Goal: Task Accomplishment & Management: Use online tool/utility

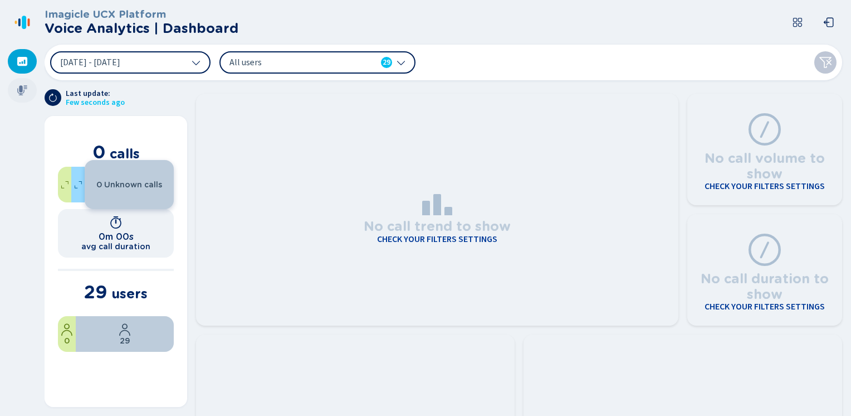
click at [15, 92] on div at bounding box center [22, 90] width 29 height 25
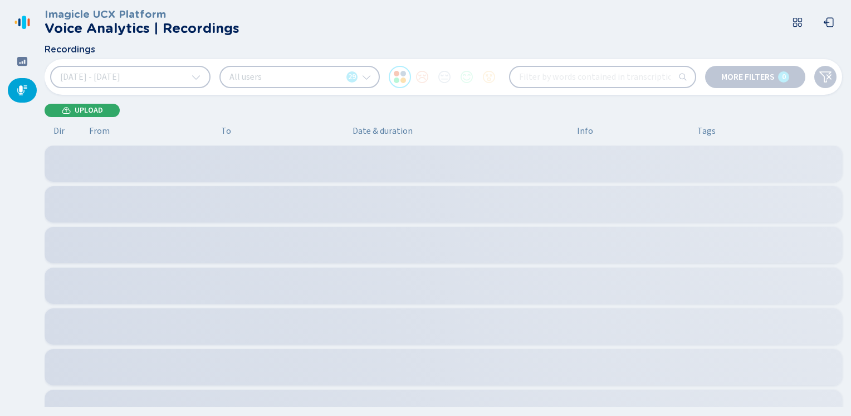
click at [91, 114] on span "Upload" at bounding box center [89, 110] width 28 height 9
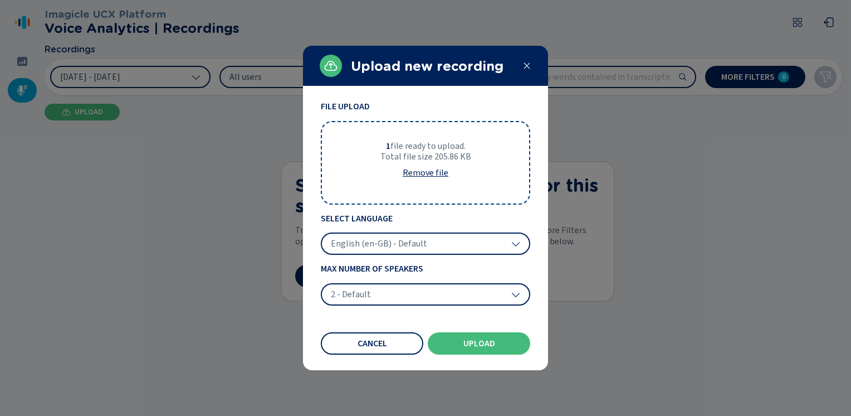
click at [375, 246] on span "English (en-GB) - Default" at bounding box center [379, 243] width 96 height 11
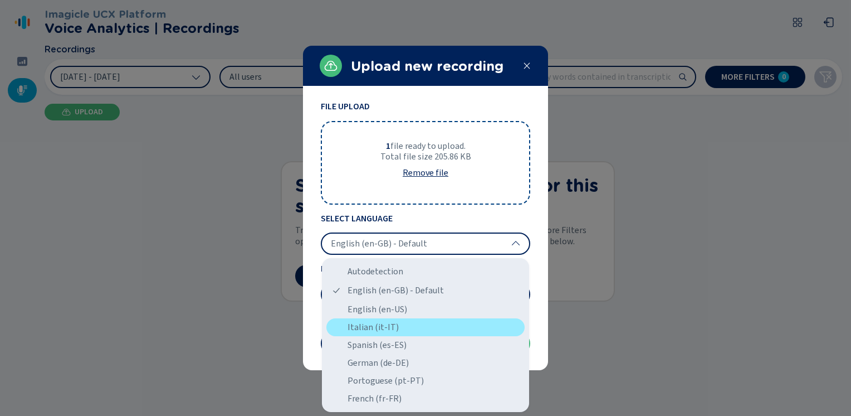
click at [360, 331] on div "Italian (it-IT)" at bounding box center [425, 327] width 198 height 18
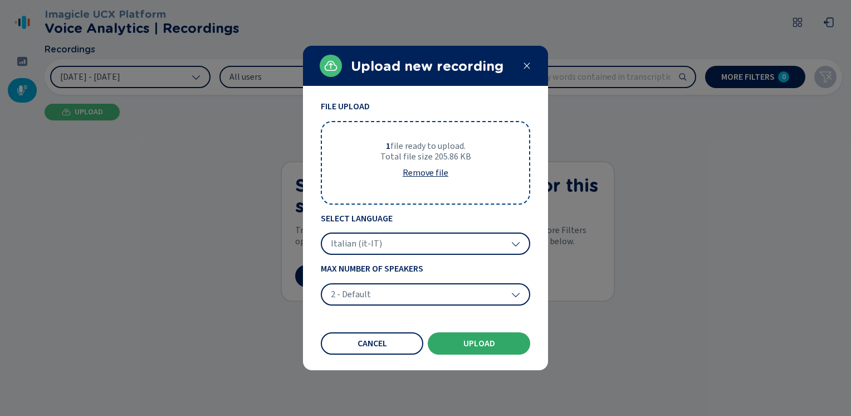
click at [463, 341] on span "Upload" at bounding box center [479, 343] width 32 height 9
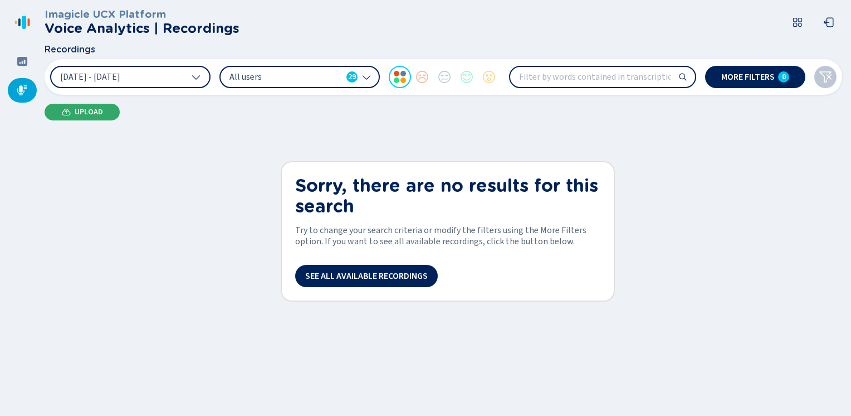
click at [76, 115] on span "Upload" at bounding box center [89, 112] width 28 height 9
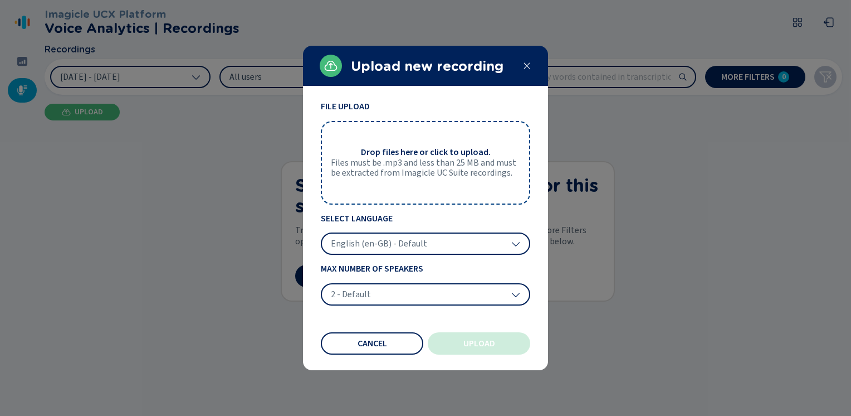
click at [524, 62] on icon at bounding box center [527, 65] width 9 height 9
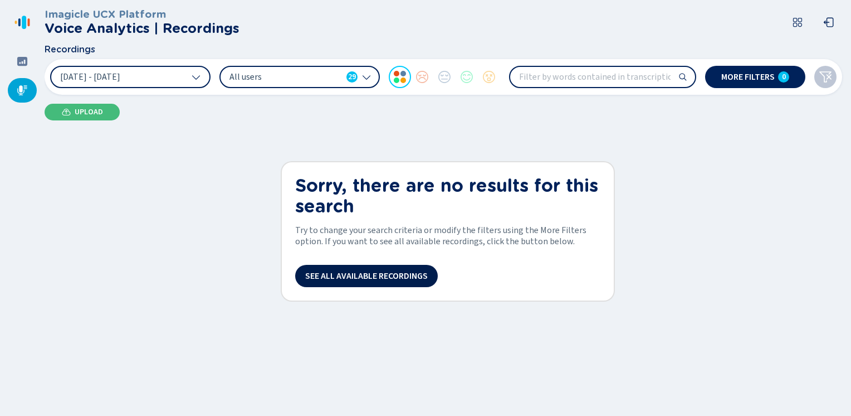
click at [367, 276] on span "See all available recordings" at bounding box center [366, 275] width 123 height 9
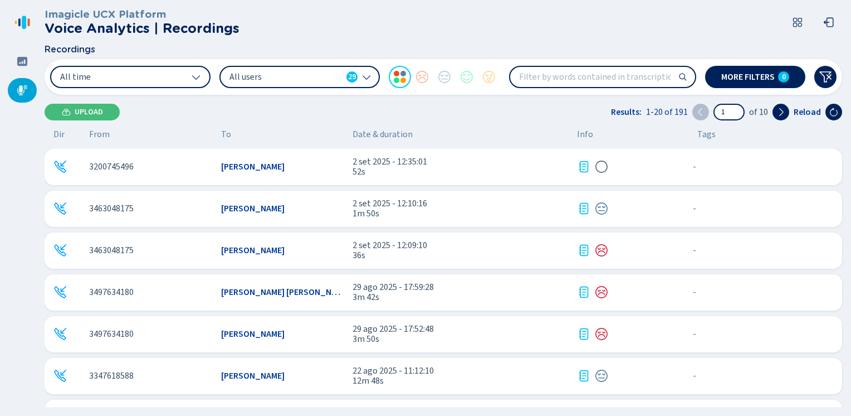
click at [580, 165] on icon at bounding box center [583, 166] width 9 height 11
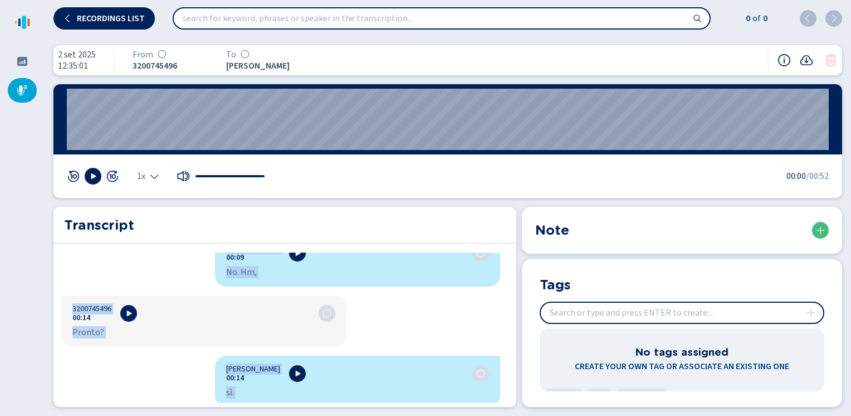
scroll to position [427, 0]
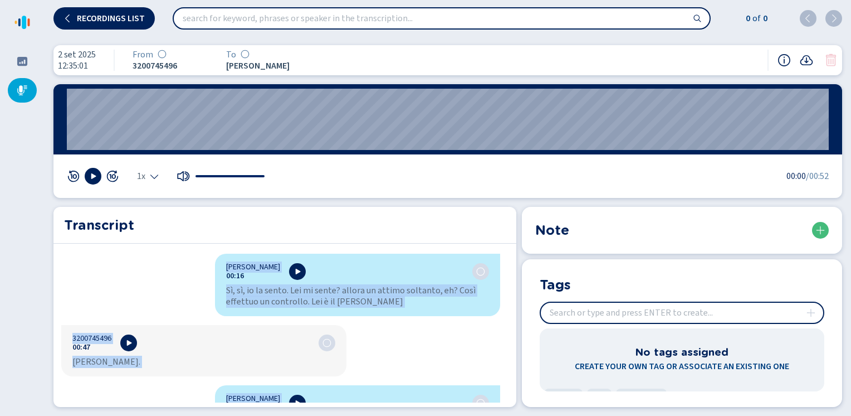
drag, startPoint x: 221, startPoint y: 264, endPoint x: 279, endPoint y: 440, distance: 184.8
click at [279, 415] on html "Please wait, loading app... Recordings list 0 of 0 2 set 2025 12:35:01 From 320…" at bounding box center [425, 208] width 851 height 416
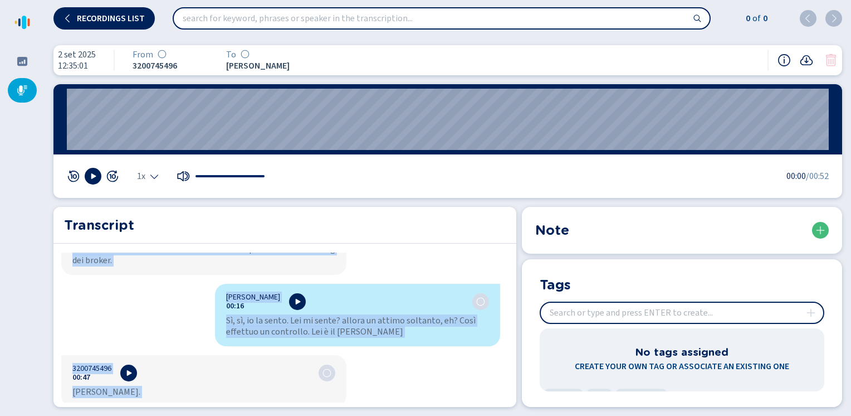
copy div "[PERSON_NAME] 00:01 [PERSON_NAME] Banca Widiba. Sono [PERSON_NAME]. Come posso …"
click at [22, 86] on icon at bounding box center [22, 90] width 11 height 11
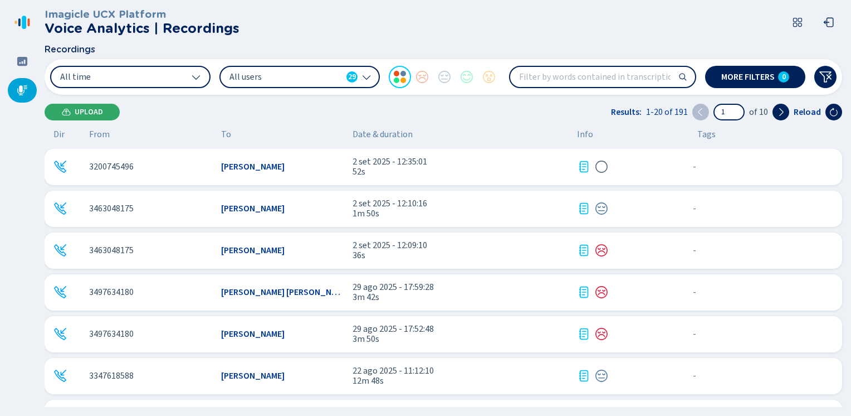
click at [78, 106] on button "Upload" at bounding box center [82, 112] width 75 height 17
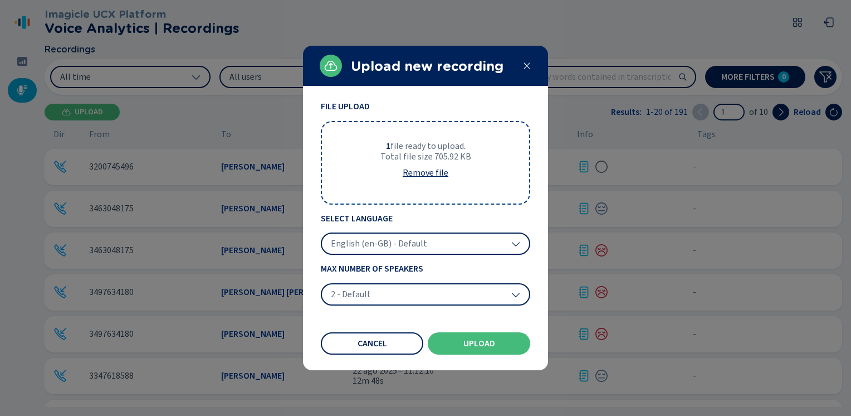
click at [363, 252] on div "English (en-GB) - Default" at bounding box center [425, 243] width 209 height 22
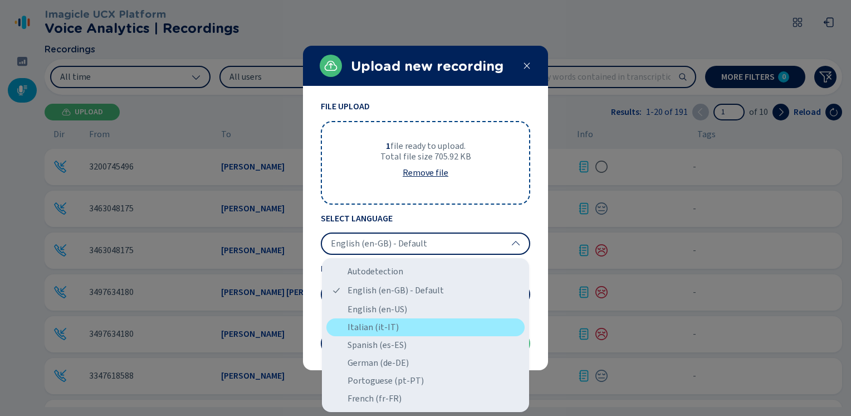
click at [361, 325] on div "Italian (it-IT)" at bounding box center [425, 327] width 198 height 18
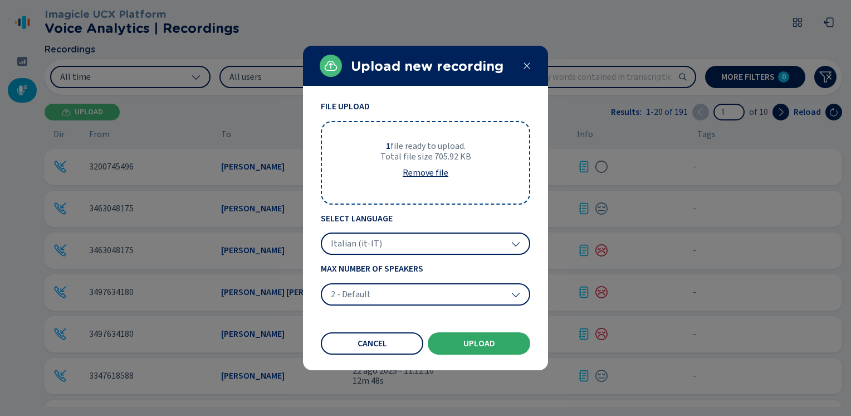
click at [475, 339] on span "Upload" at bounding box center [479, 343] width 32 height 9
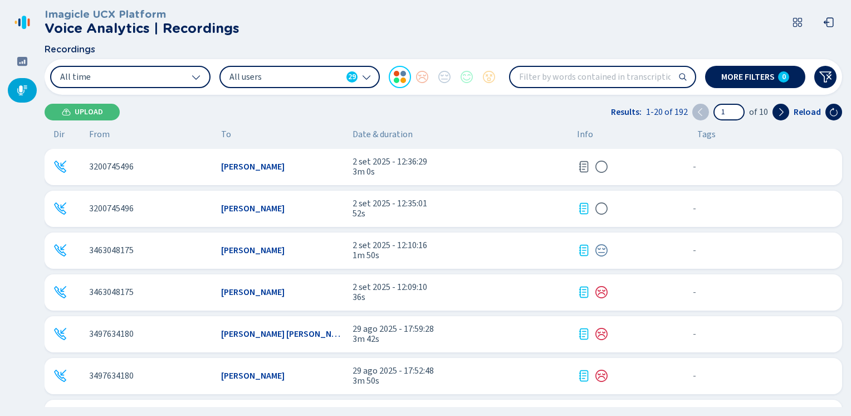
click at [447, 163] on span "2 set 2025 - 12:36:29" at bounding box center [461, 162] width 216 height 10
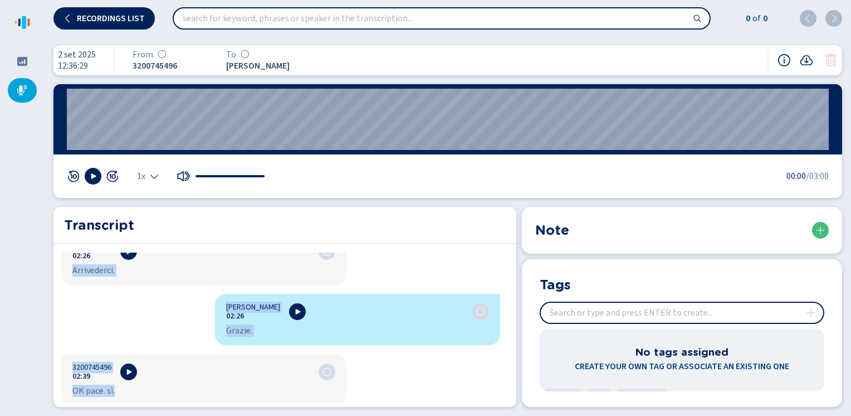
scroll to position [1407, 0]
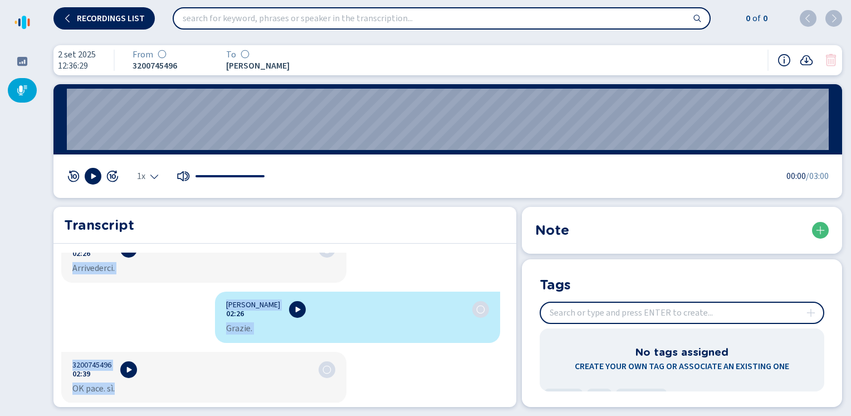
drag, startPoint x: 221, startPoint y: 264, endPoint x: 328, endPoint y: 387, distance: 162.7
click at [328, 387] on div "[PERSON_NAME] 00:00 La. Ringrazio per l'attesa. Quindi lei voleva sapere inform…" at bounding box center [280, 327] width 455 height 150
copy div "Lore Ipsumdol 11:24 Si. Ametconse adi e'seddoe. Tempor inc utlabo etdolo magnaa…"
click at [9, 95] on div at bounding box center [22, 90] width 29 height 25
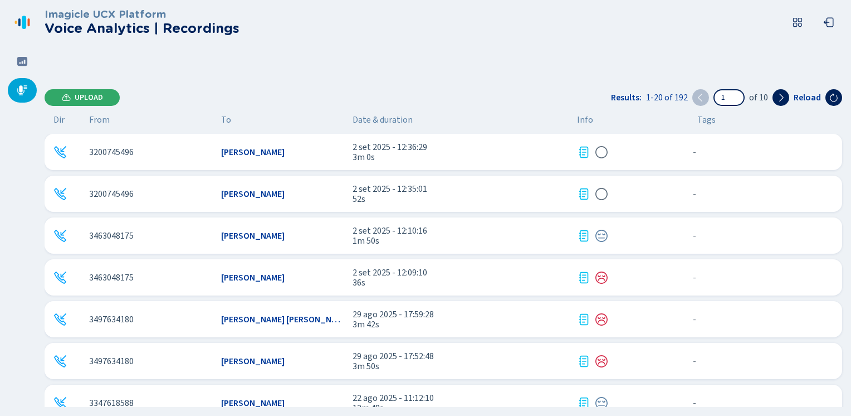
click at [84, 91] on button "Upload" at bounding box center [82, 97] width 75 height 17
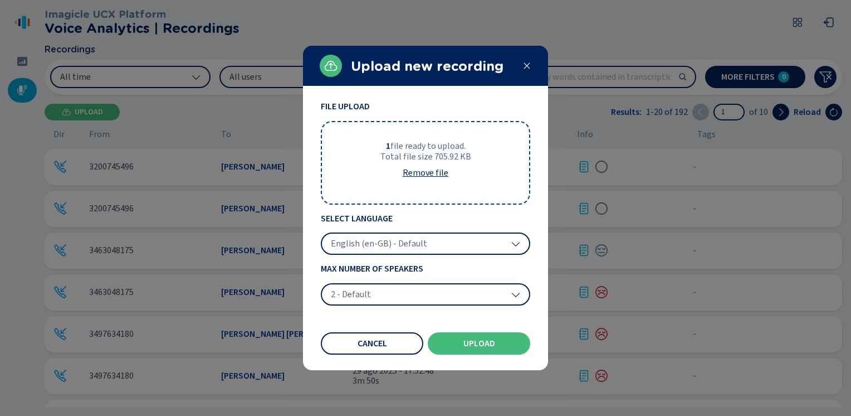
click at [386, 244] on span "English (en-GB) - Default" at bounding box center [379, 243] width 96 height 11
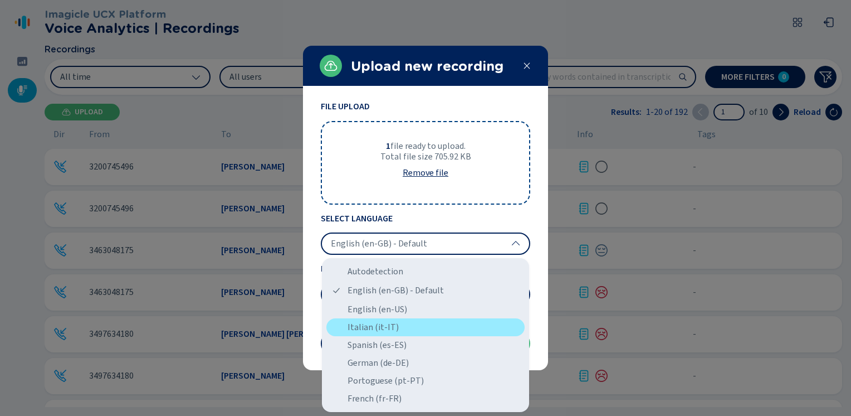
click at [368, 324] on div "Italian (it-IT)" at bounding box center [425, 327] width 198 height 18
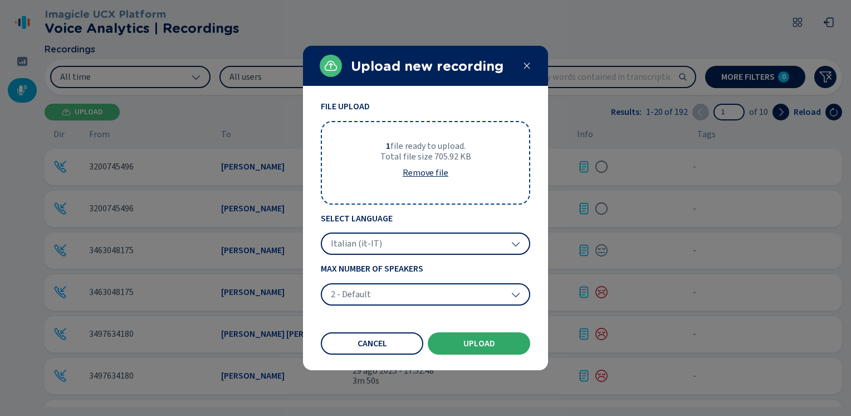
click at [459, 341] on button "Upload" at bounding box center [479, 343] width 103 height 22
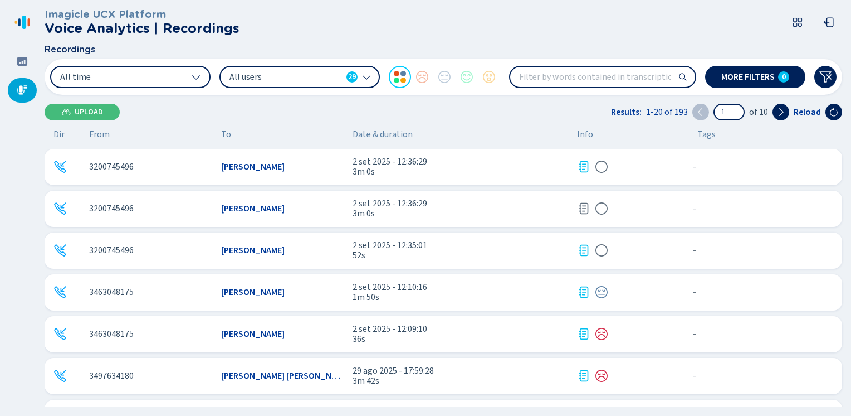
click at [26, 92] on icon at bounding box center [22, 90] width 11 height 11
click at [136, 75] on button "All time" at bounding box center [130, 77] width 160 height 22
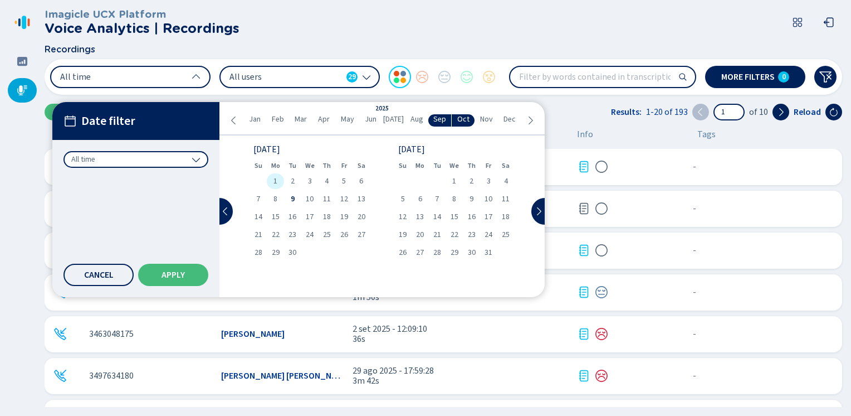
click at [276, 181] on span "1" at bounding box center [276, 181] width 4 height 8
click at [359, 77] on div "All users 29" at bounding box center [299, 77] width 160 height 22
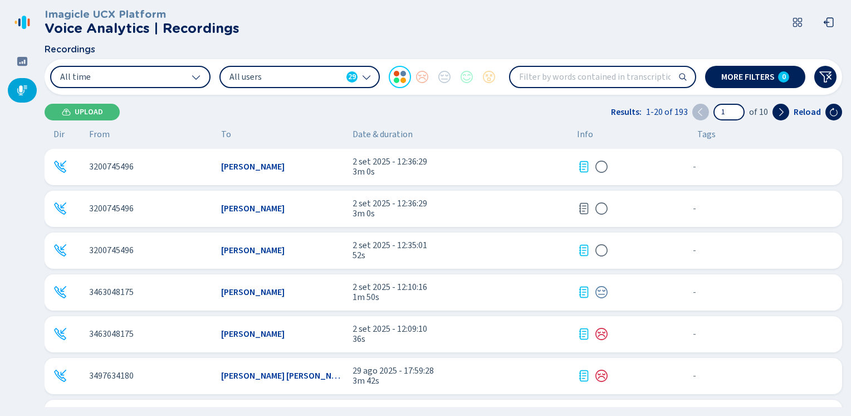
click at [455, 17] on header "Imagicle UCX Platform Voice Analytics | Recordings" at bounding box center [446, 22] width 802 height 45
click at [77, 118] on button "Upload" at bounding box center [82, 112] width 75 height 17
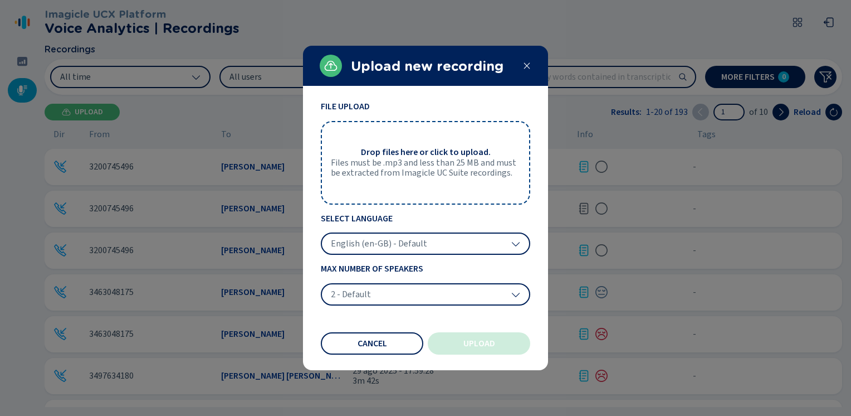
click at [526, 66] on icon at bounding box center [527, 66] width 6 height 6
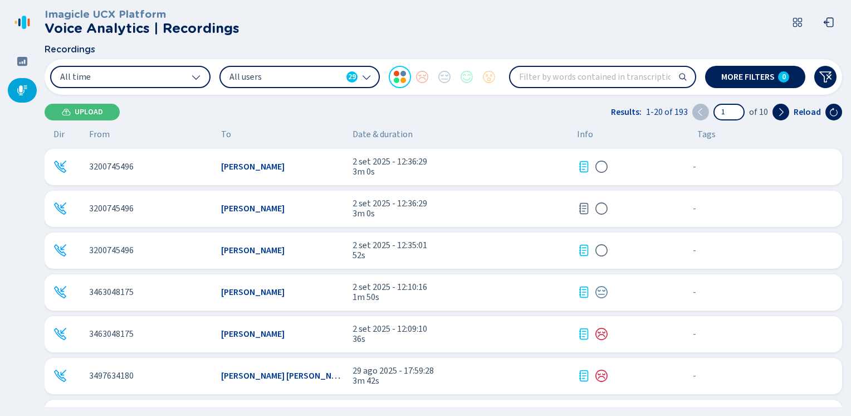
click at [22, 94] on icon at bounding box center [22, 90] width 11 height 11
click at [740, 74] on span "More filters" at bounding box center [747, 76] width 53 height 9
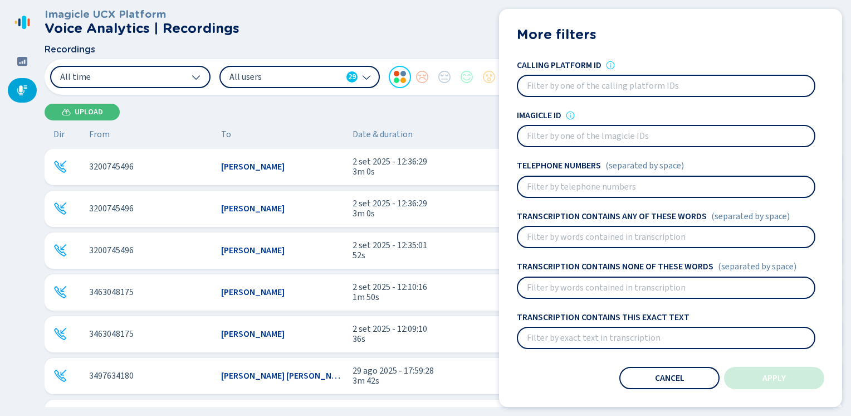
click at [418, 34] on header "Imagicle UCX Platform Voice Analytics | Recordings" at bounding box center [446, 22] width 802 height 45
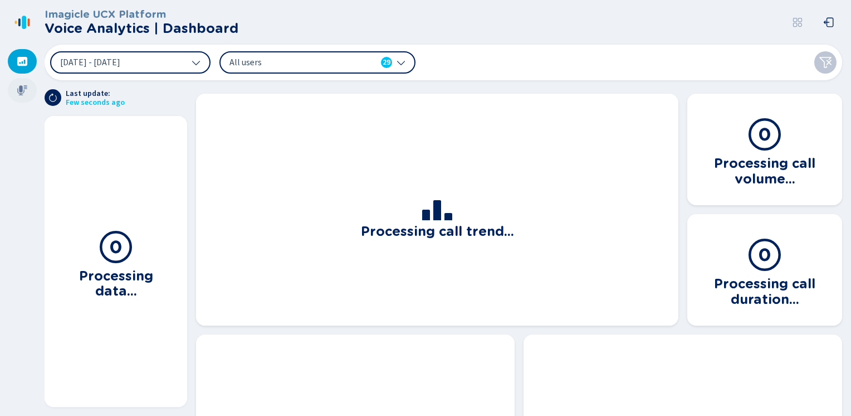
click at [21, 88] on icon at bounding box center [22, 90] width 10 height 10
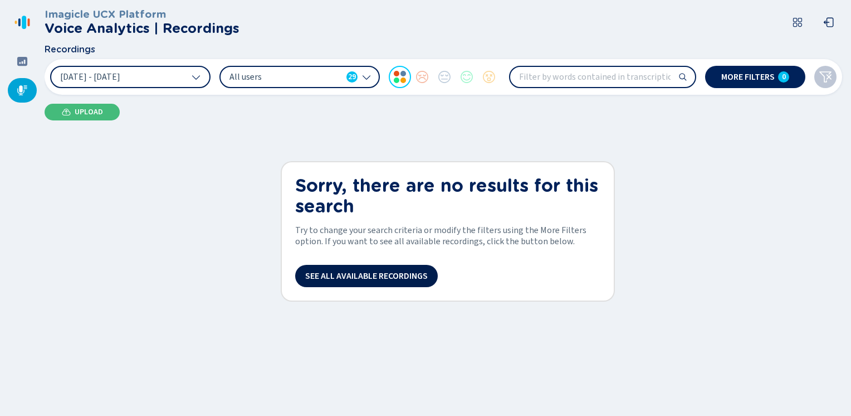
click at [340, 281] on button "See all available recordings" at bounding box center [366, 276] width 143 height 22
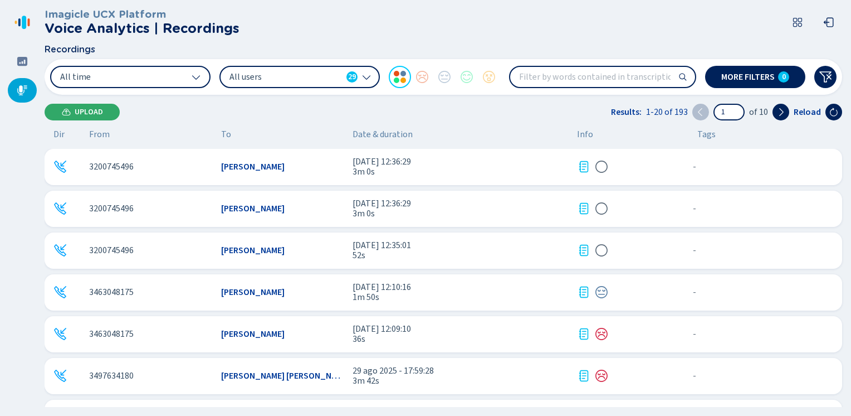
click at [81, 106] on button "Upload" at bounding box center [82, 112] width 75 height 17
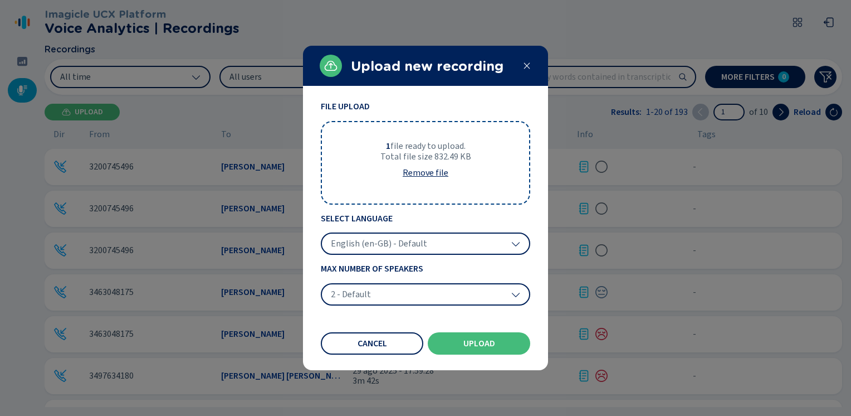
click at [394, 235] on div "English (en-GB) - Default" at bounding box center [425, 243] width 209 height 22
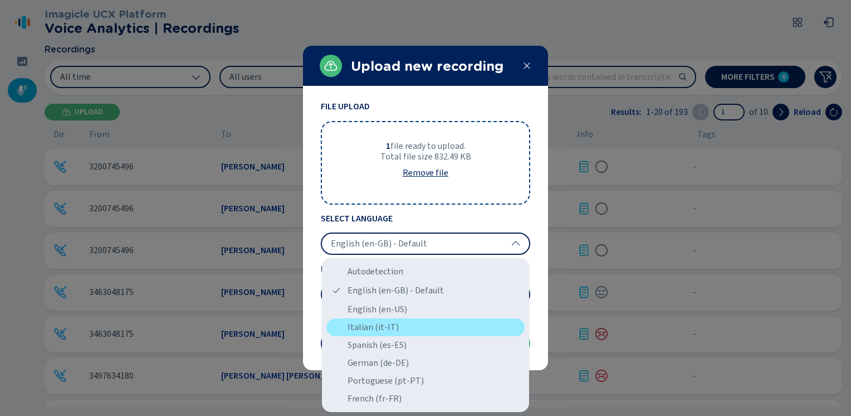
click at [363, 329] on div "Italian (it-IT)" at bounding box center [425, 327] width 198 height 18
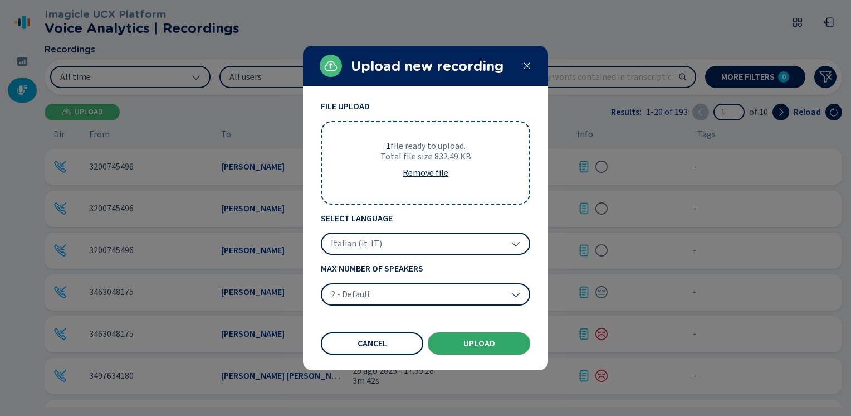
click at [463, 343] on span "Upload" at bounding box center [479, 343] width 32 height 9
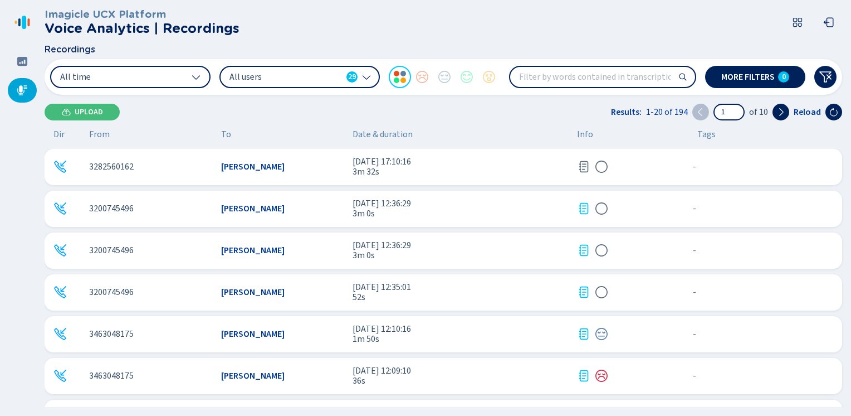
click at [555, 162] on span "2 set 2025 - 17:10:16" at bounding box center [461, 162] width 216 height 10
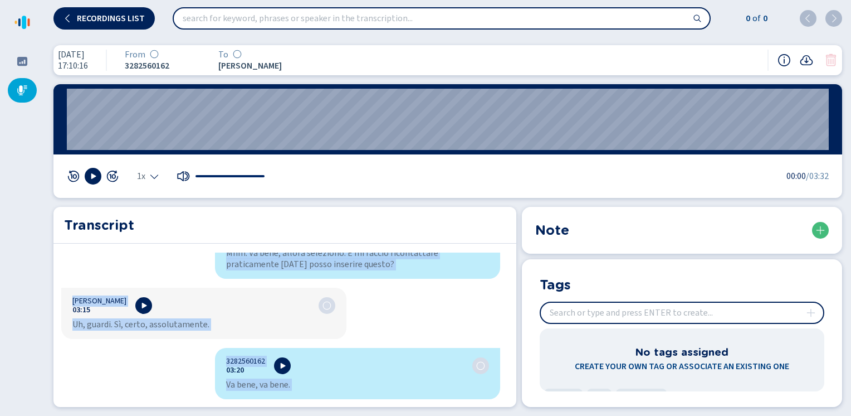
scroll to position [2060, 0]
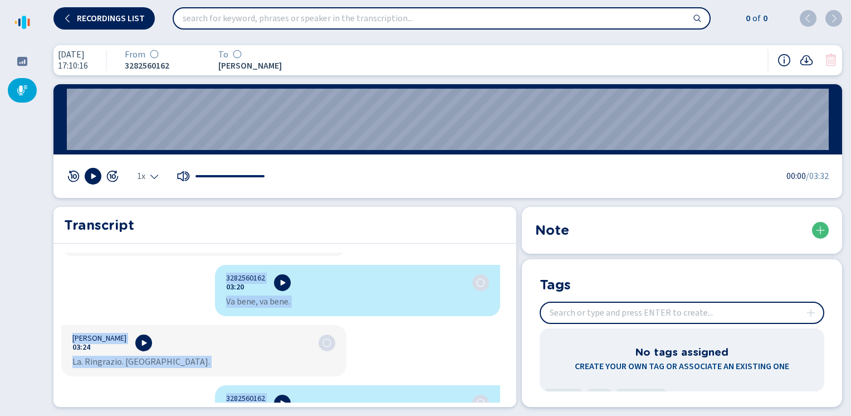
drag, startPoint x: 223, startPoint y: 264, endPoint x: 312, endPoint y: 440, distance: 196.8
click at [312, 415] on html "Please wait, loading app... Recordings list 0 of 0 2 set 2025 17:10:16 From 328…" at bounding box center [425, 208] width 851 height 416
copy div "3282560162 00:03 Pronto? Stella Seggio 00:04 Banca. Sono Stella. Come posso aiu…"
click at [17, 86] on icon at bounding box center [22, 90] width 11 height 11
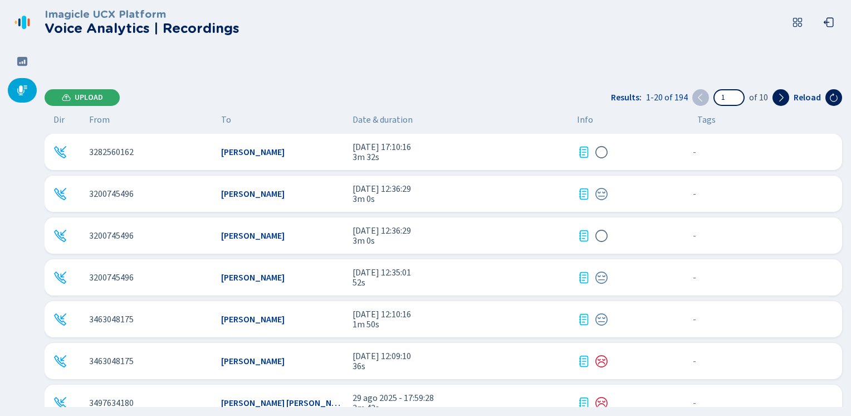
click at [76, 96] on span "Upload" at bounding box center [89, 97] width 28 height 9
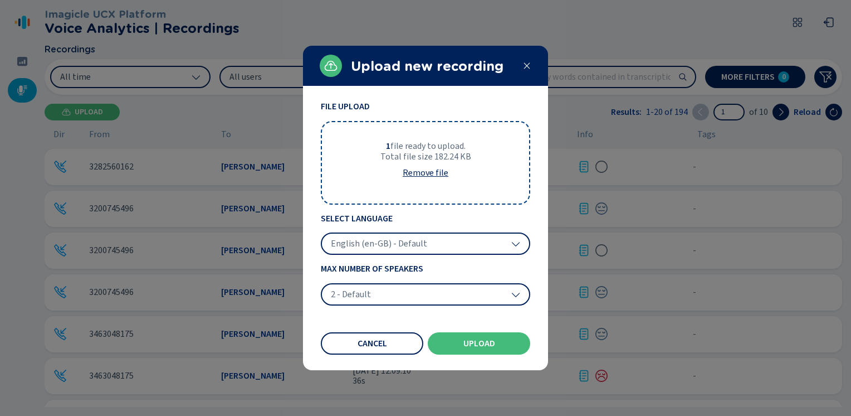
click at [408, 240] on span "English (en-GB) - Default" at bounding box center [379, 243] width 96 height 11
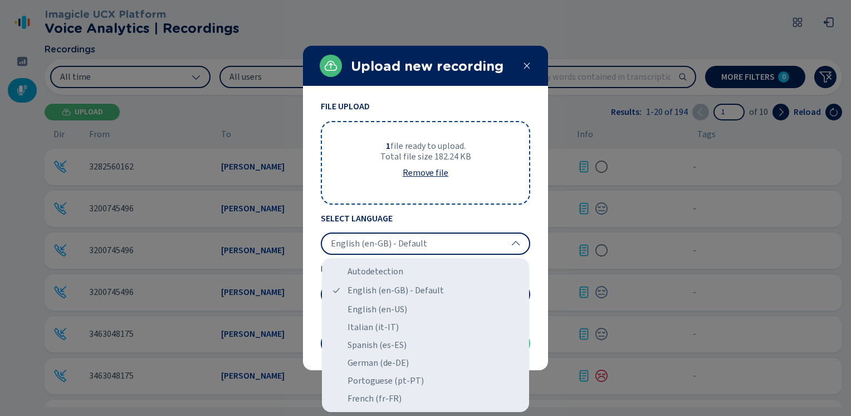
click at [362, 328] on div "Italian (it-IT)" at bounding box center [425, 327] width 198 height 18
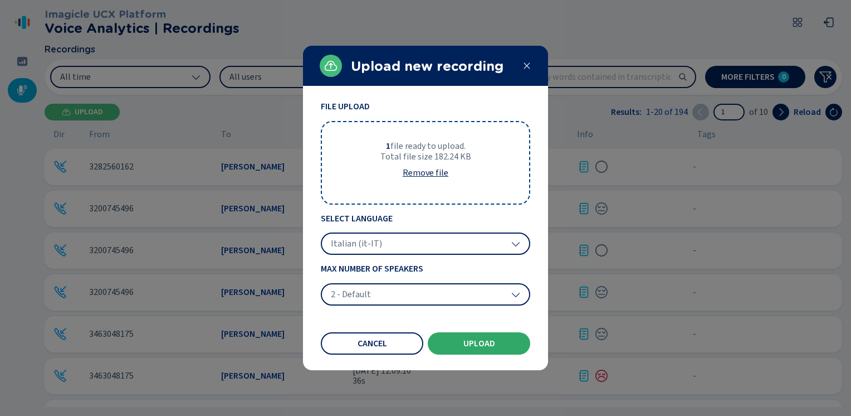
click at [477, 339] on span "Upload" at bounding box center [479, 343] width 32 height 9
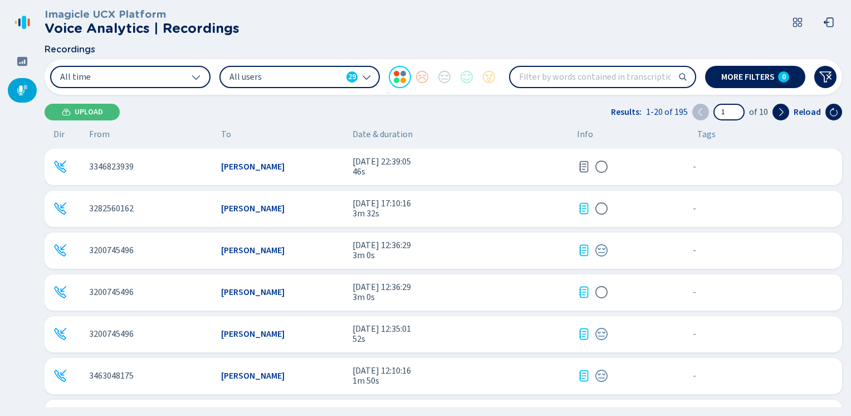
click at [433, 165] on span "3 set 2025 - 22:39:05" at bounding box center [461, 162] width 216 height 10
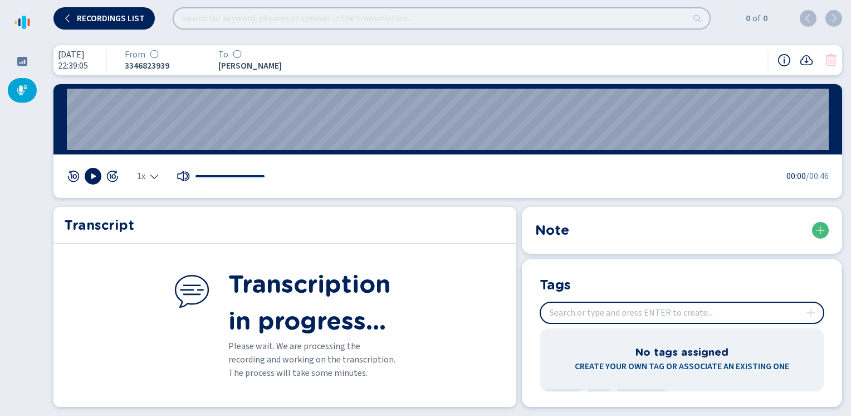
click at [454, 235] on div "Transcript" at bounding box center [284, 225] width 463 height 37
click at [336, 326] on h2 "Transcription in progress..." at bounding box center [312, 303] width 168 height 74
click at [242, 273] on h2 "Transcription in progress..." at bounding box center [312, 303] width 168 height 74
click at [232, 240] on div "Transcript" at bounding box center [284, 225] width 463 height 37
click at [95, 177] on icon at bounding box center [93, 176] width 5 height 6
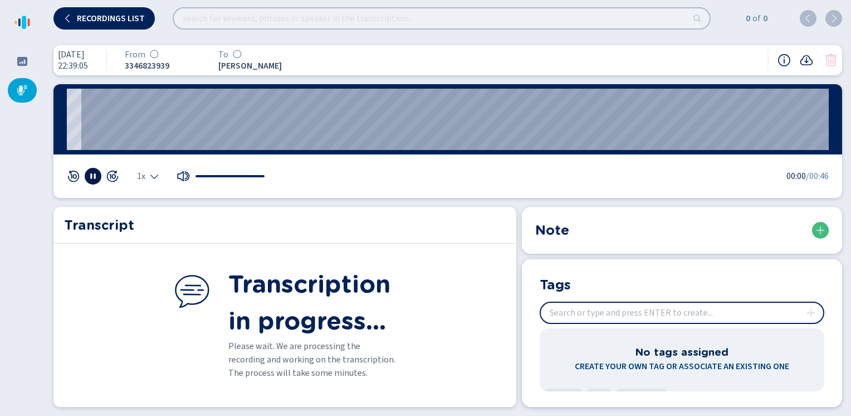
click at [91, 178] on rect at bounding box center [91, 177] width 2 height 6
drag, startPoint x: 343, startPoint y: 271, endPoint x: 504, endPoint y: 266, distance: 161.6
click at [348, 273] on h2 "Transcription in progress..." at bounding box center [312, 303] width 168 height 74
click at [25, 94] on icon at bounding box center [22, 90] width 11 height 11
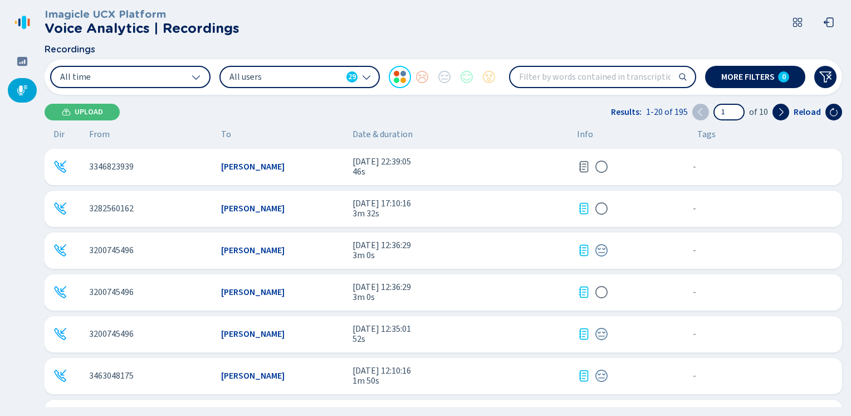
click at [76, 101] on div "Imagicle UCX Platform Voice Analytics | Recordings Recordings All time All user…" at bounding box center [448, 208] width 807 height 416
click at [385, 164] on span "3 set 2025 - 22:39:05" at bounding box center [461, 162] width 216 height 10
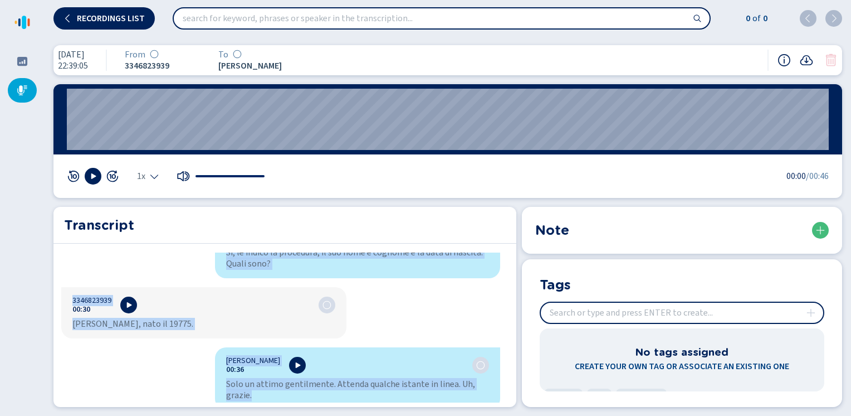
scroll to position [355, 0]
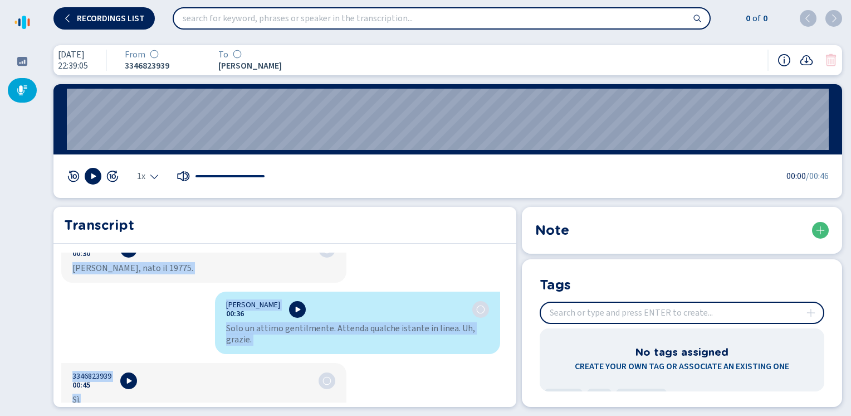
drag, startPoint x: 218, startPoint y: 266, endPoint x: 331, endPoint y: 440, distance: 206.9
click at [331, 415] on html "Please wait, loading app... Recordings list 0 of 0 3 set 2025 22:39:05 From 334…" at bounding box center [425, 208] width 851 height 416
copy div "Federica Tramacere 00:01 Benvenuto in Widiba. Sono Federica. Come posso esserle…"
click at [20, 87] on icon at bounding box center [22, 90] width 10 height 10
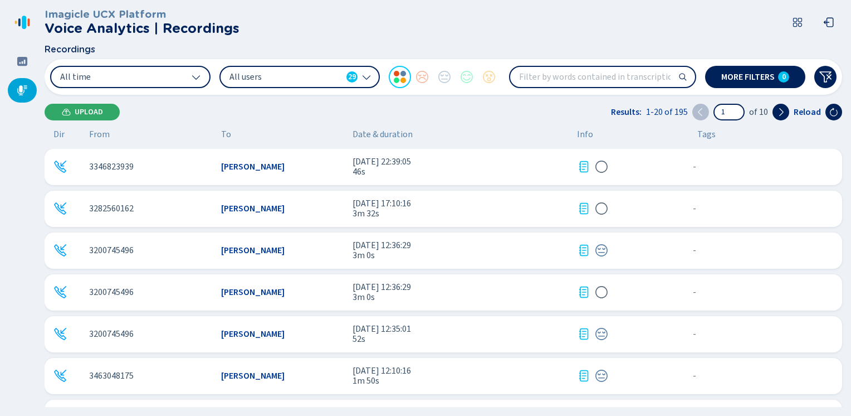
click at [82, 115] on span "Upload" at bounding box center [89, 112] width 28 height 9
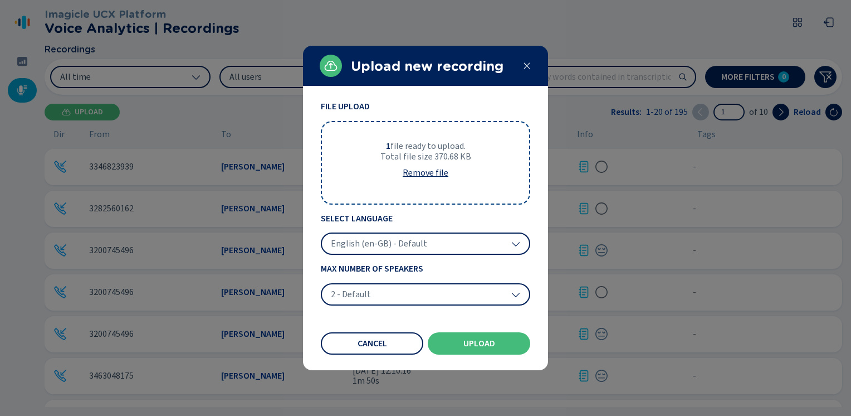
click at [372, 242] on span "English (en-GB) - Default" at bounding box center [379, 243] width 96 height 11
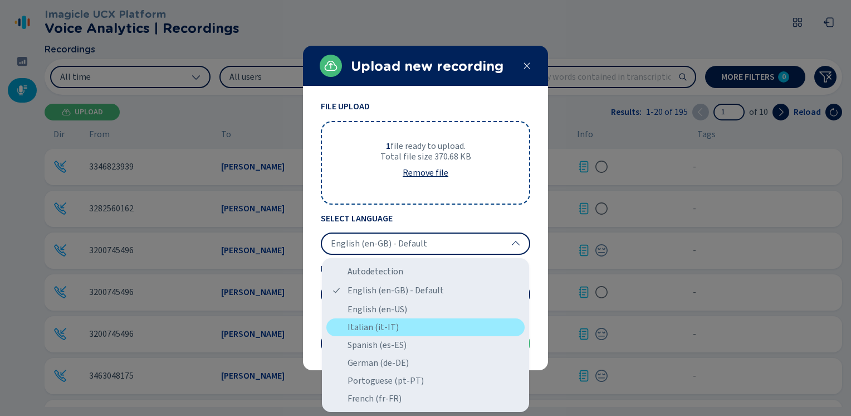
click at [369, 326] on div "Italian (it-IT)" at bounding box center [425, 327] width 198 height 18
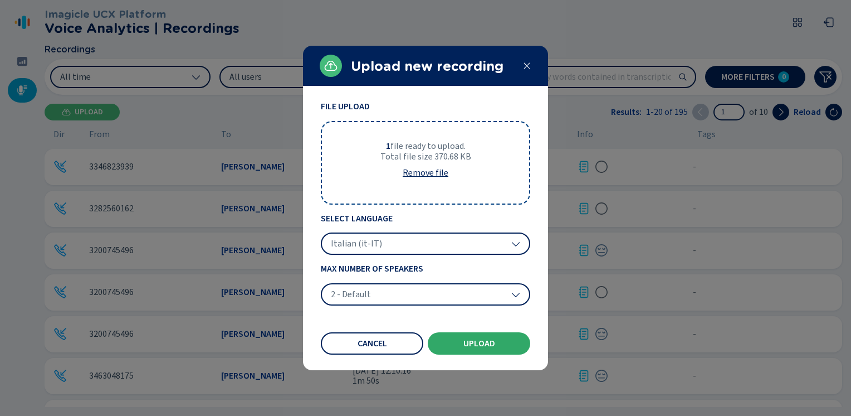
click at [487, 344] on span "Upload" at bounding box center [479, 343] width 32 height 9
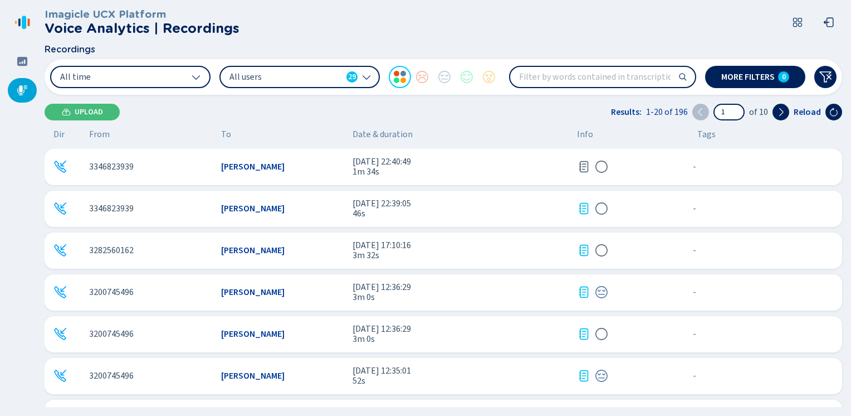
click at [451, 164] on span "3 set 2025 - 22:40:49" at bounding box center [461, 162] width 216 height 10
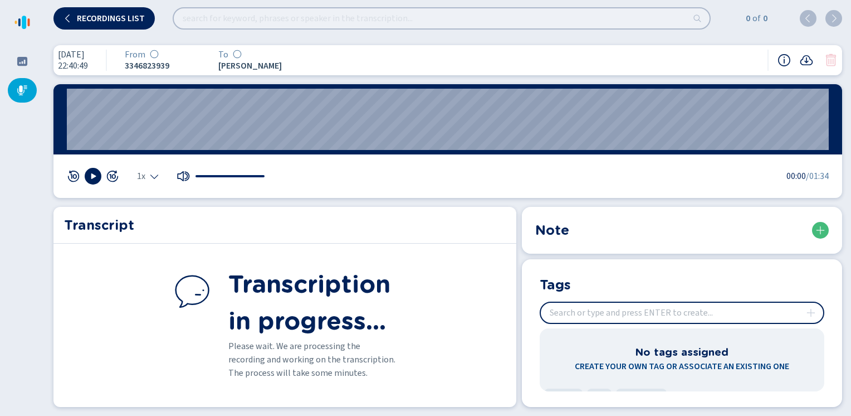
click at [456, 299] on div "Transcription in progress... Please wait. We are processing the recording and w…" at bounding box center [284, 349] width 463 height 166
click at [30, 86] on div at bounding box center [22, 90] width 29 height 25
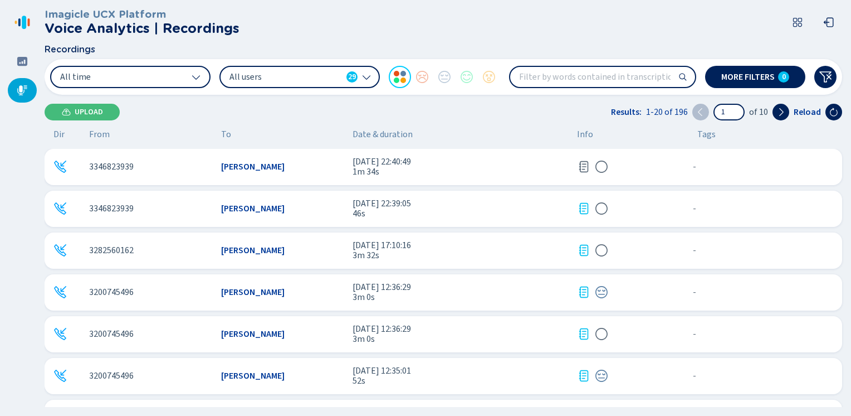
click at [583, 165] on icon at bounding box center [583, 166] width 13 height 13
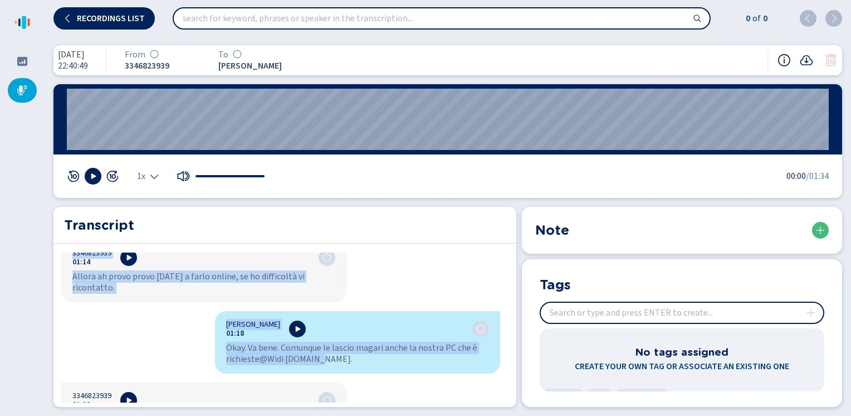
scroll to position [730, 0]
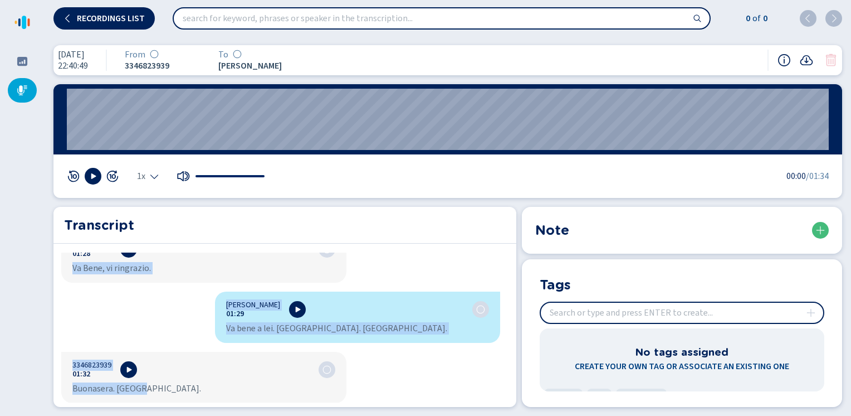
drag, startPoint x: 221, startPoint y: 264, endPoint x: 397, endPoint y: 440, distance: 248.6
click at [397, 415] on html "Please wait, loading app... Recordings list 0 of 0 3 set 2025 22:40:49 From 334…" at bounding box center [425, 208] width 851 height 416
copy div "Federica Tramacere 00:00 Pronto, signor Mariani, La ringrazio per l'attesa. All…"
